Goal: Information Seeking & Learning: Learn about a topic

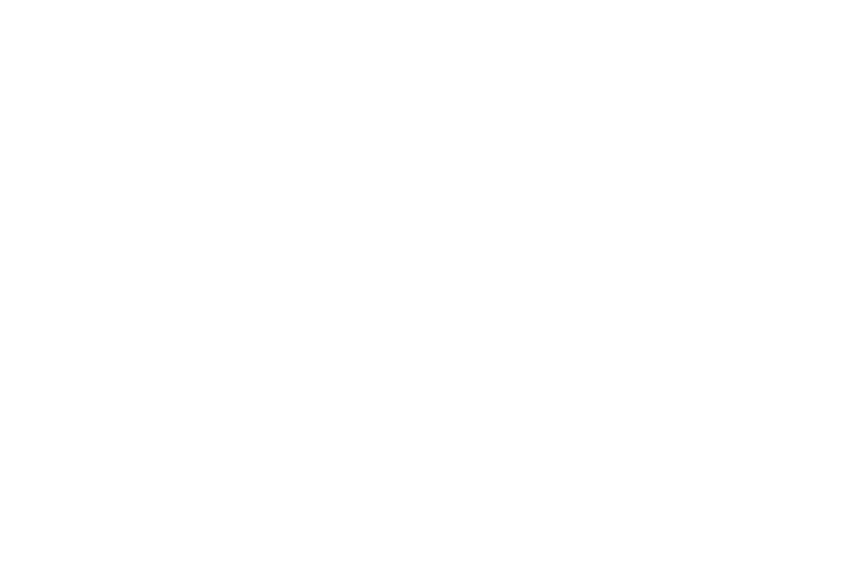
select select "Song"
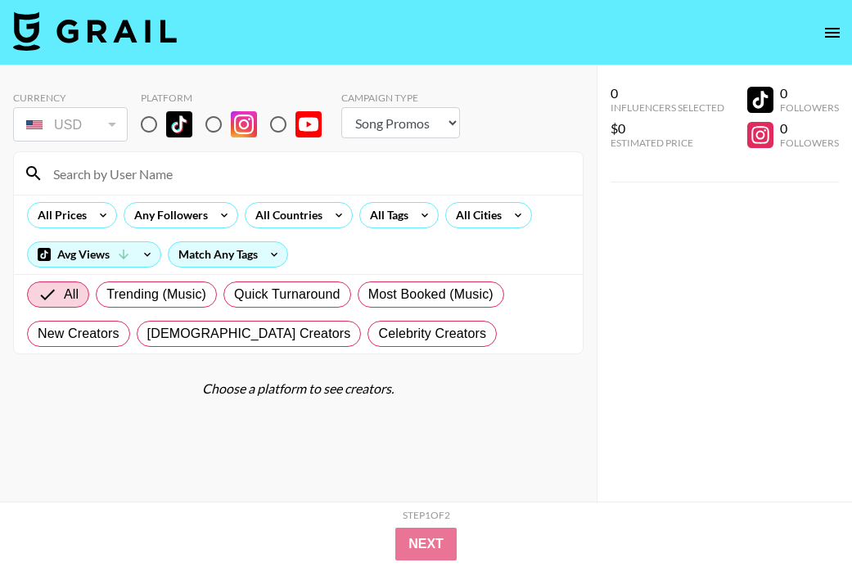
click at [150, 119] on input "radio" at bounding box center [149, 124] width 34 height 34
radio input "true"
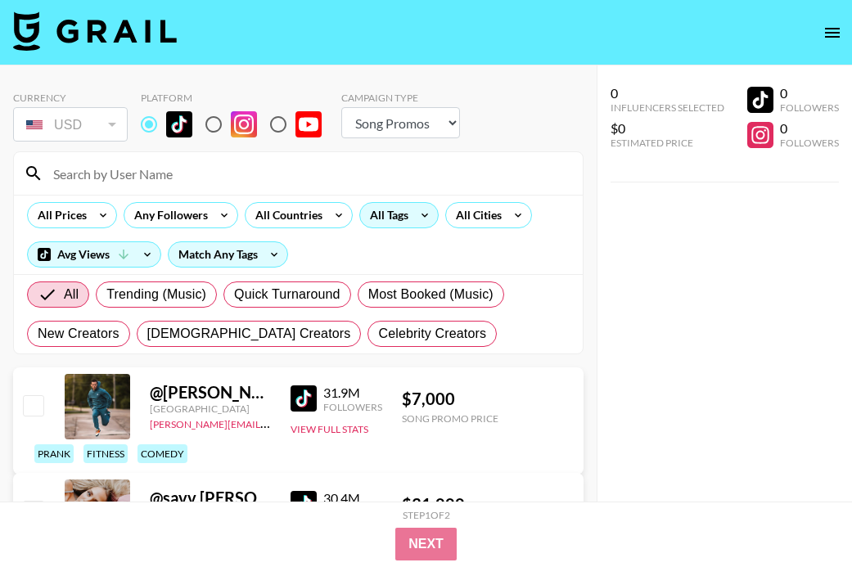
click at [365, 206] on div "All Tags" at bounding box center [386, 215] width 52 height 25
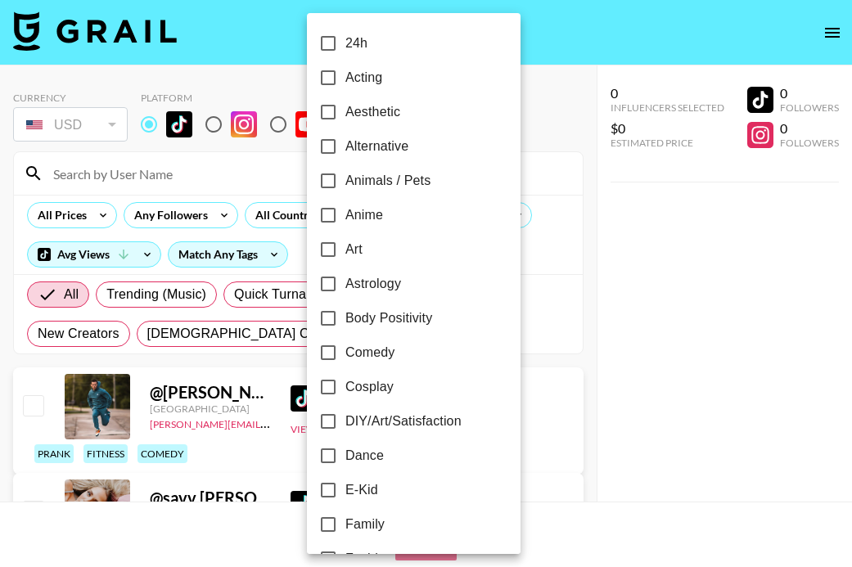
click at [353, 387] on span "Cosplay" at bounding box center [370, 387] width 48 height 20
click at [346, 387] on input "Cosplay" at bounding box center [328, 387] width 34 height 34
checkbox input "true"
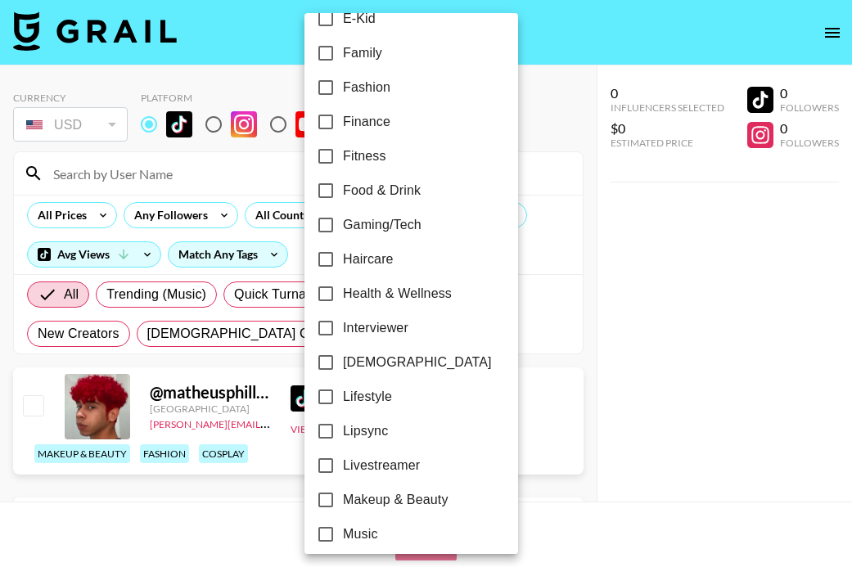
scroll to position [476, 0]
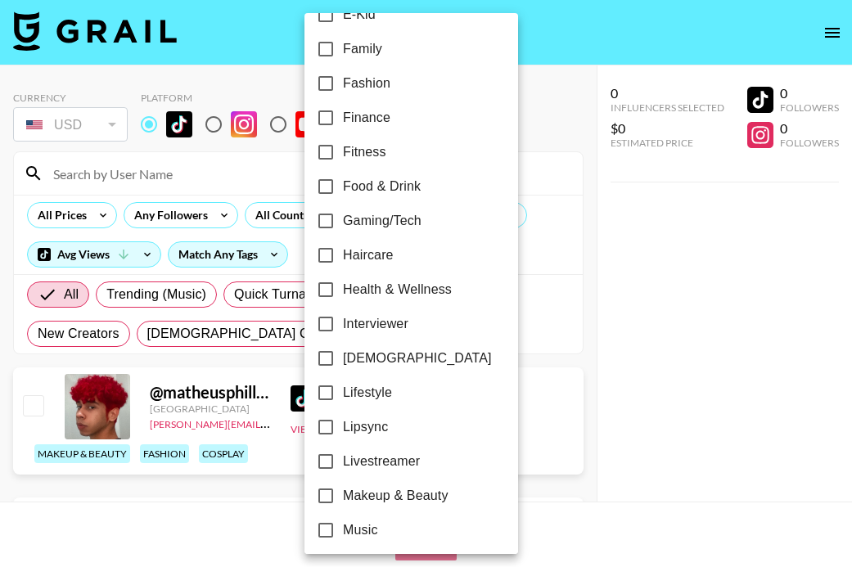
click at [361, 356] on span "[DEMOGRAPHIC_DATA]" at bounding box center [417, 359] width 149 height 20
click at [343, 356] on input "[DEMOGRAPHIC_DATA]" at bounding box center [326, 358] width 34 height 34
checkbox input "true"
click at [577, 243] on div at bounding box center [426, 283] width 852 height 567
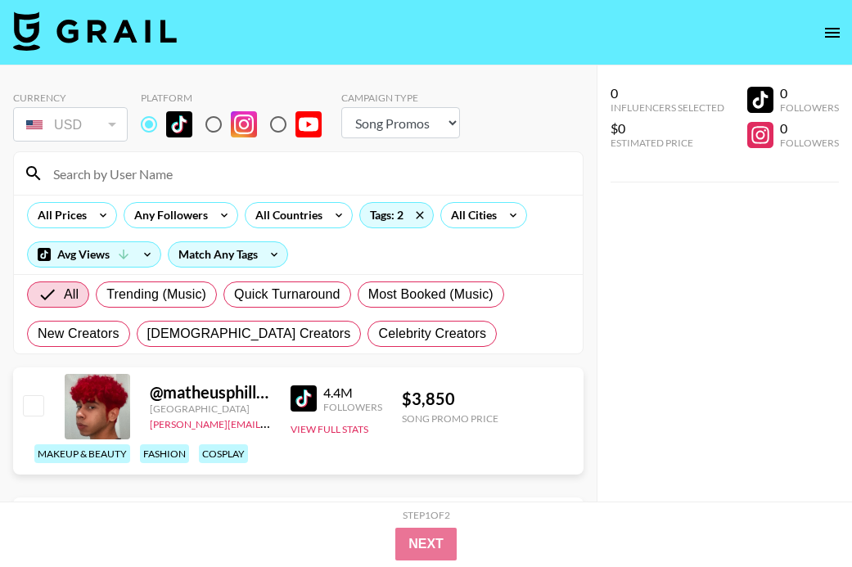
click at [65, 230] on div "All Prices Any Followers All Countries Tags: 2 All Cities Avg Views Match Any T…" at bounding box center [298, 234] width 569 height 79
click at [84, 223] on div "All Prices" at bounding box center [59, 215] width 62 height 25
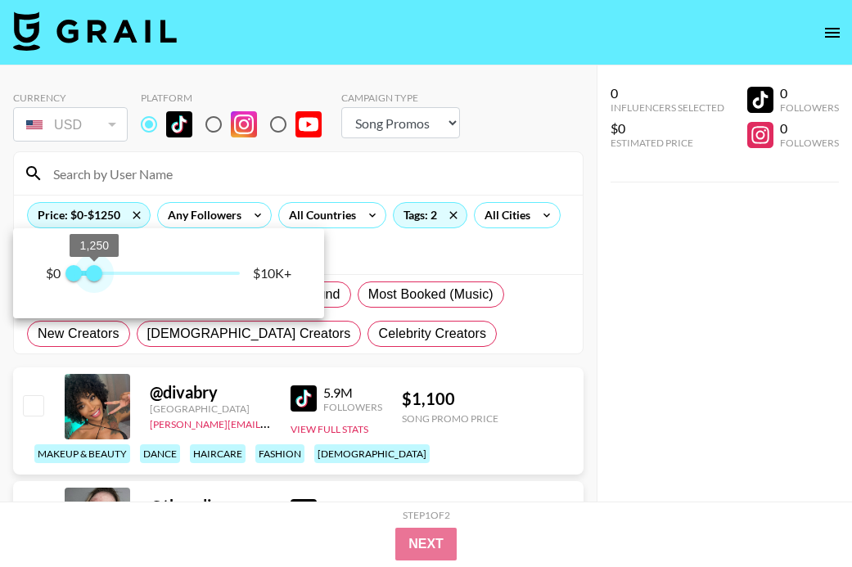
type input "1500"
drag, startPoint x: 228, startPoint y: 270, endPoint x: 100, endPoint y: 271, distance: 128.6
click at [100, 271] on span "1,500" at bounding box center [98, 273] width 16 height 16
click at [527, 291] on div at bounding box center [426, 283] width 852 height 567
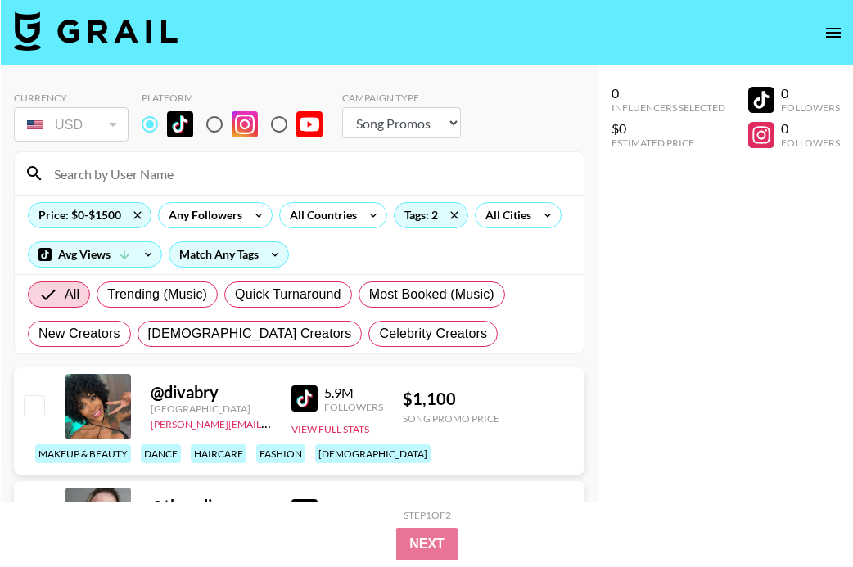
scroll to position [102, 0]
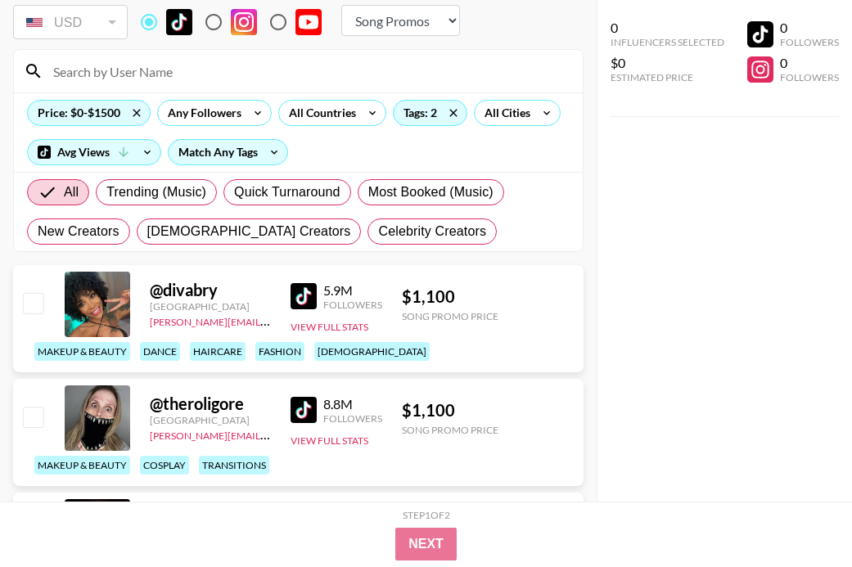
click at [296, 403] on img at bounding box center [304, 410] width 26 height 26
click at [300, 301] on img at bounding box center [304, 296] width 26 height 26
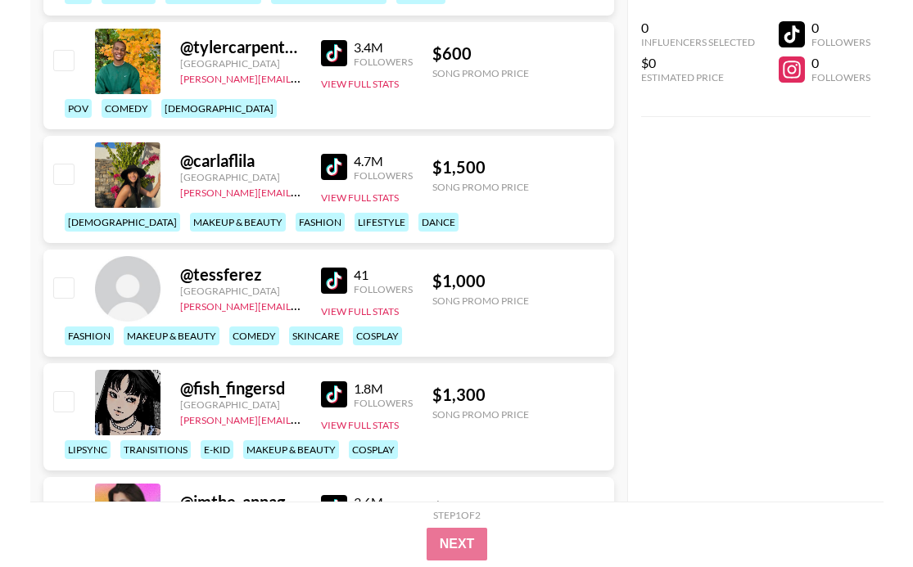
scroll to position [1652, 0]
